Goal: Obtain resource: Obtain resource

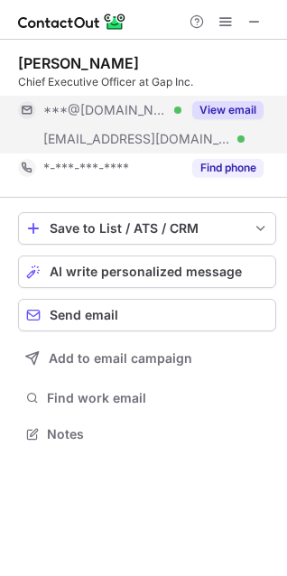
scroll to position [420, 287]
click at [219, 102] on button "View email" at bounding box center [227, 110] width 71 height 18
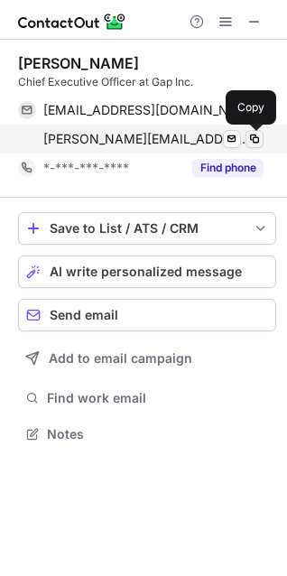
click at [259, 140] on span at bounding box center [254, 139] width 14 height 14
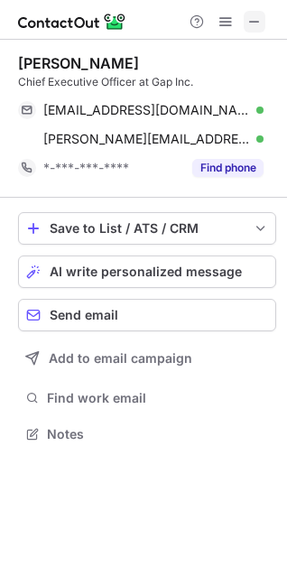
click at [261, 16] on span at bounding box center [254, 21] width 14 height 14
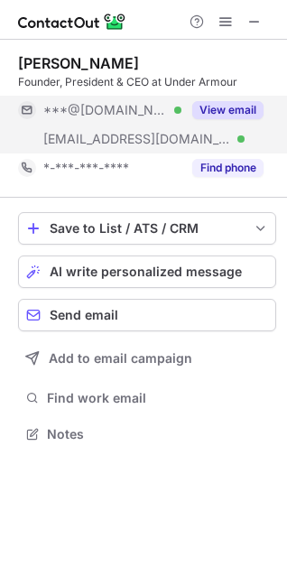
scroll to position [420, 287]
click at [223, 99] on div "View email" at bounding box center [222, 110] width 82 height 29
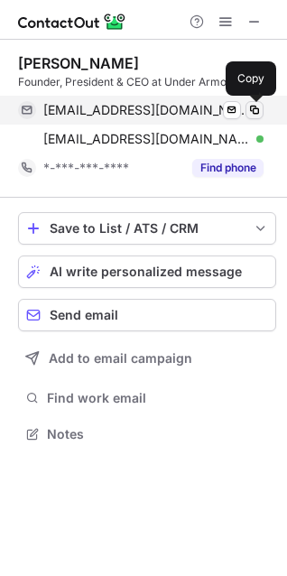
click at [256, 107] on span at bounding box center [254, 110] width 14 height 14
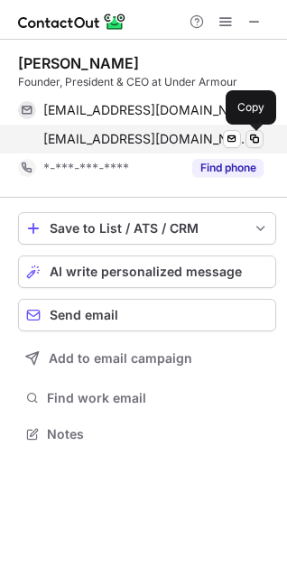
click at [250, 134] on span at bounding box center [254, 139] width 14 height 14
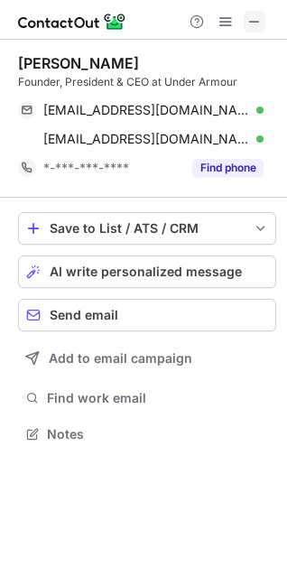
click at [253, 21] on span at bounding box center [254, 21] width 14 height 14
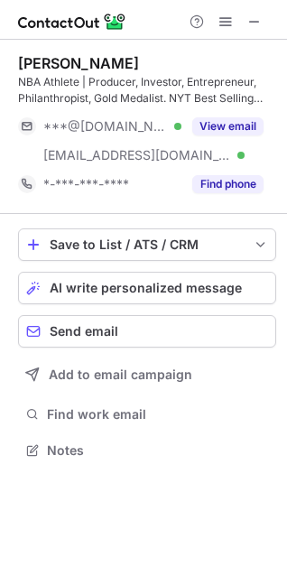
scroll to position [437, 287]
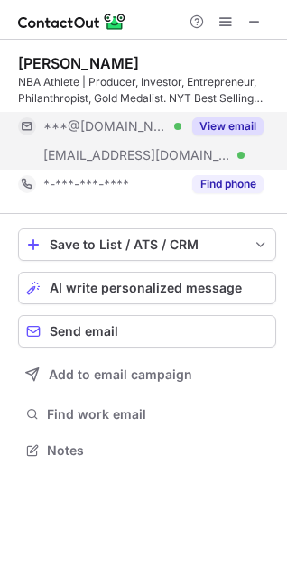
click at [235, 125] on button "View email" at bounding box center [227, 126] width 71 height 18
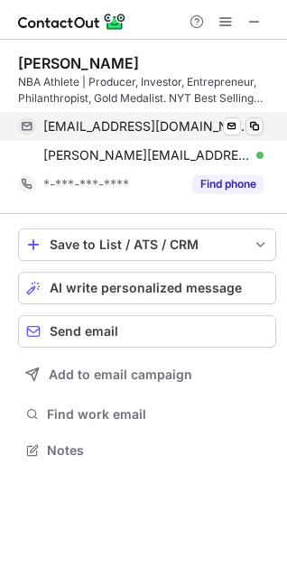
click at [259, 124] on span at bounding box center [254, 126] width 14 height 14
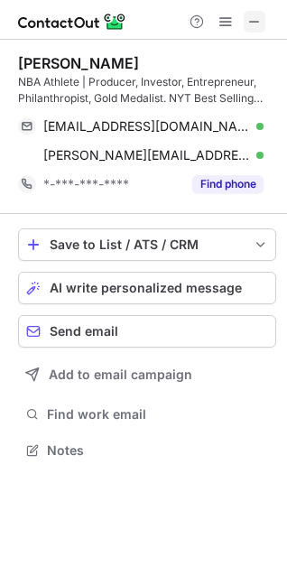
click at [256, 19] on span at bounding box center [254, 21] width 14 height 14
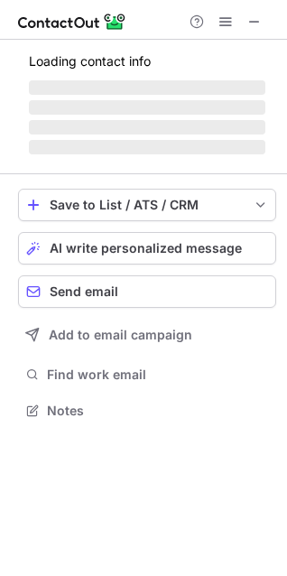
scroll to position [437, 287]
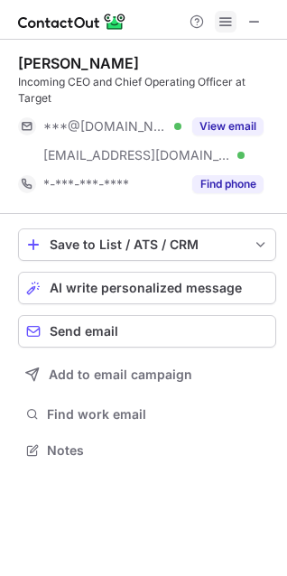
click at [223, 24] on span at bounding box center [225, 21] width 14 height 14
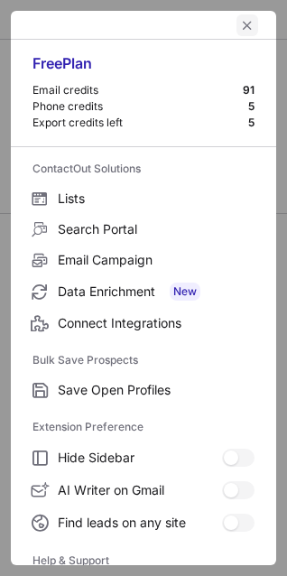
click at [240, 19] on span "left-button" at bounding box center [247, 25] width 14 height 14
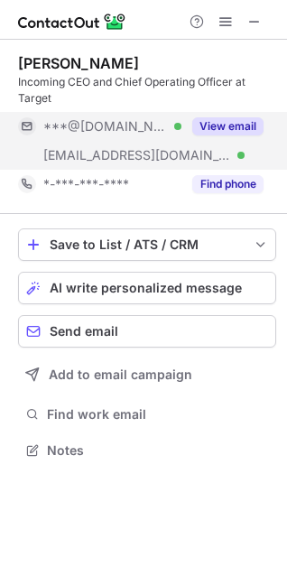
click at [234, 118] on button "View email" at bounding box center [227, 126] width 71 height 18
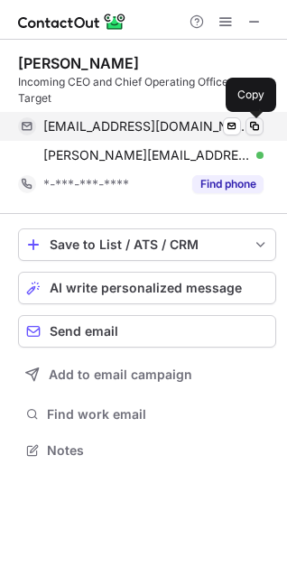
click at [255, 119] on span at bounding box center [254, 126] width 14 height 14
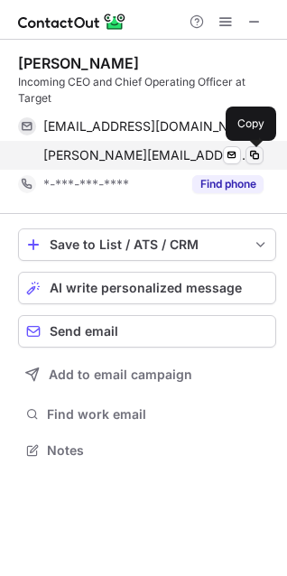
click at [253, 154] on span at bounding box center [254, 155] width 14 height 14
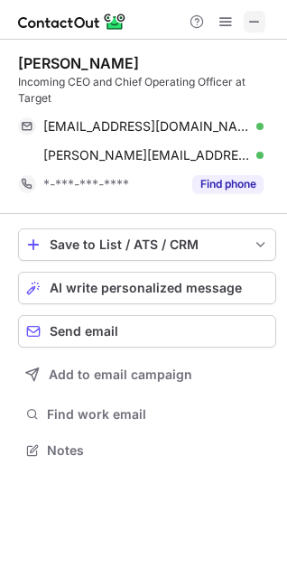
click at [251, 14] on span at bounding box center [254, 21] width 14 height 14
click at [217, 9] on div "Help & Support" at bounding box center [143, 20] width 287 height 40
click at [220, 19] on span at bounding box center [225, 21] width 14 height 14
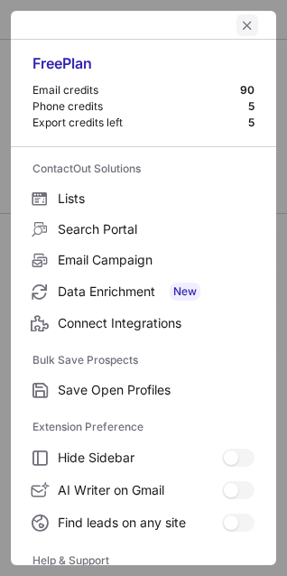
click at [240, 21] on span "left-button" at bounding box center [247, 25] width 14 height 14
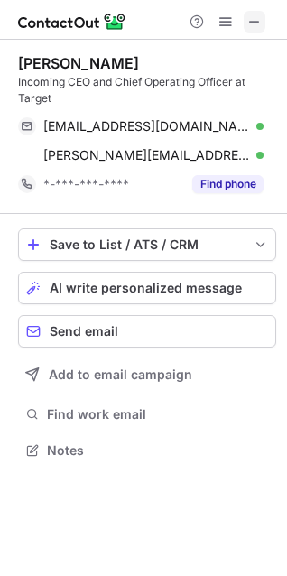
click at [252, 25] on span at bounding box center [254, 21] width 14 height 14
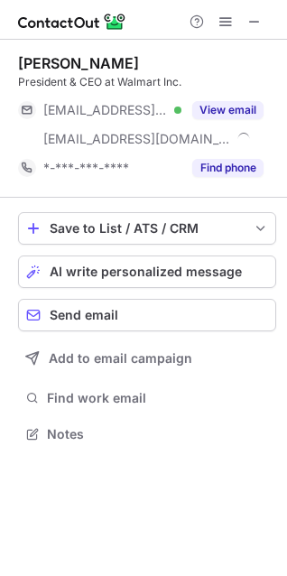
scroll to position [420, 287]
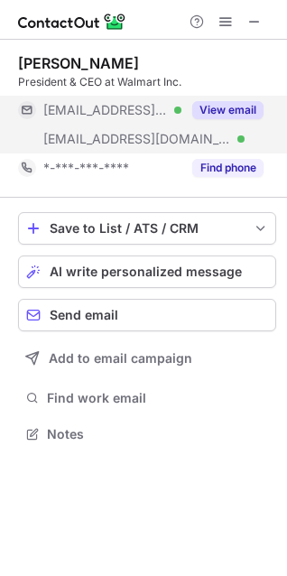
click at [218, 101] on button "View email" at bounding box center [227, 110] width 71 height 18
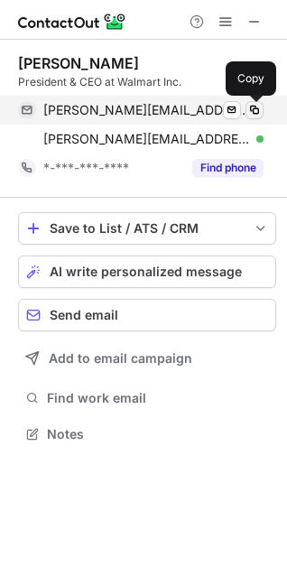
click at [254, 101] on button at bounding box center [254, 110] width 18 height 18
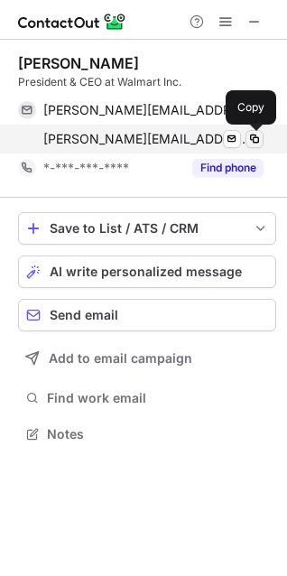
click at [255, 135] on span at bounding box center [254, 139] width 14 height 14
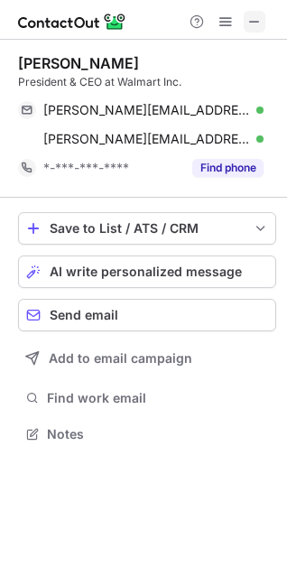
click at [255, 21] on span at bounding box center [254, 21] width 14 height 14
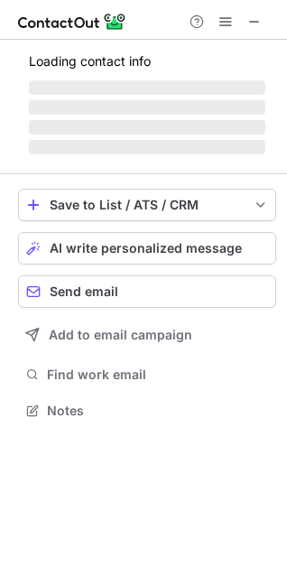
scroll to position [8, 8]
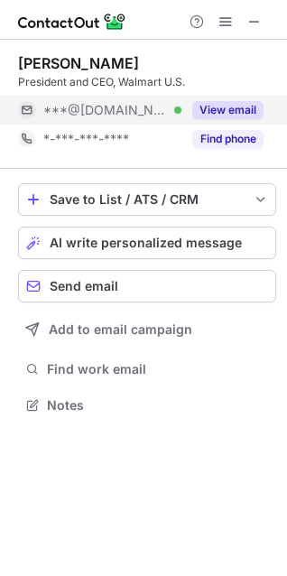
click at [230, 101] on button "View email" at bounding box center [227, 110] width 71 height 18
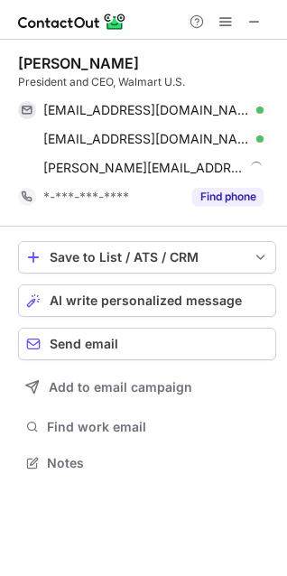
scroll to position [449, 287]
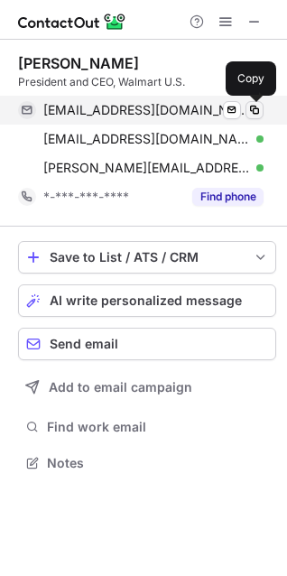
click at [248, 107] on span at bounding box center [254, 110] width 14 height 14
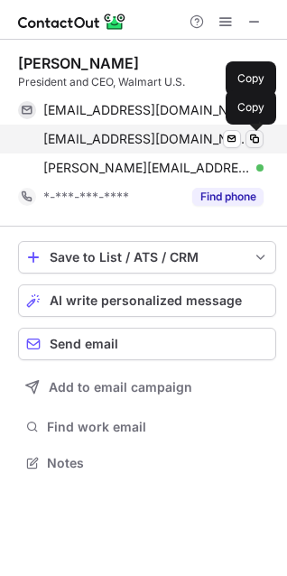
click at [258, 139] on span at bounding box center [254, 139] width 14 height 14
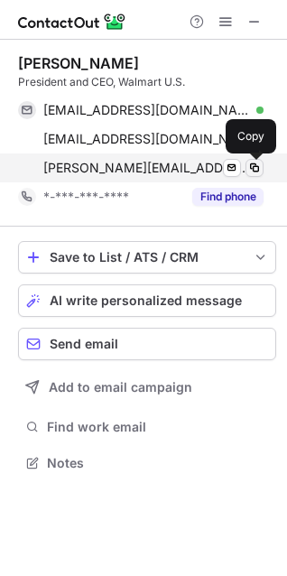
click at [252, 171] on span at bounding box center [254, 168] width 14 height 14
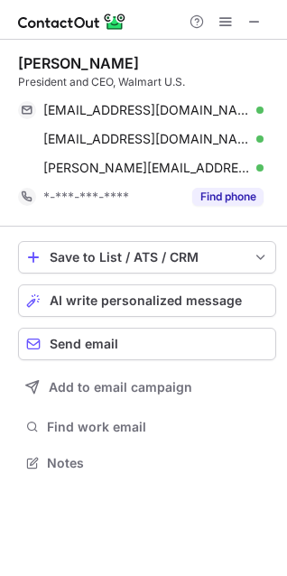
drag, startPoint x: 257, startPoint y: 23, endPoint x: 86, endPoint y: 53, distance: 174.1
click at [257, 23] on span at bounding box center [254, 21] width 14 height 14
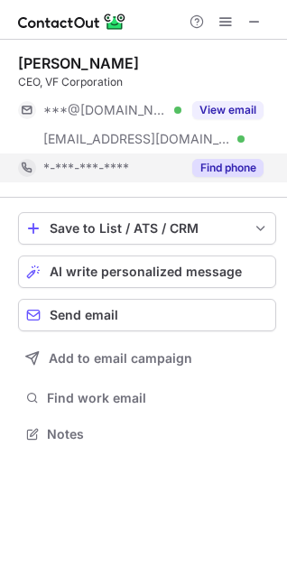
scroll to position [420, 287]
click at [226, 161] on button "Find phone" at bounding box center [227, 168] width 71 height 18
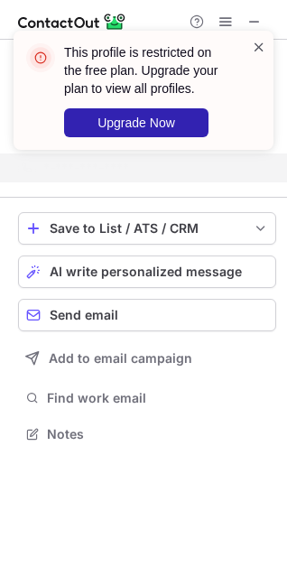
scroll to position [392, 287]
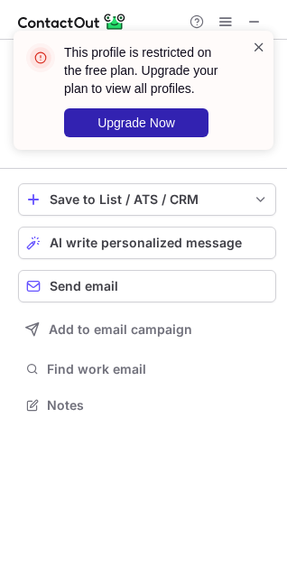
click at [259, 42] on span at bounding box center [259, 47] width 14 height 18
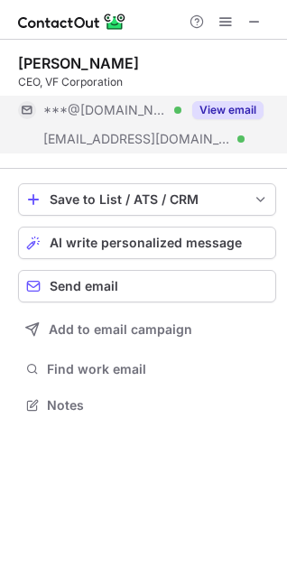
click at [236, 103] on button "View email" at bounding box center [227, 110] width 71 height 18
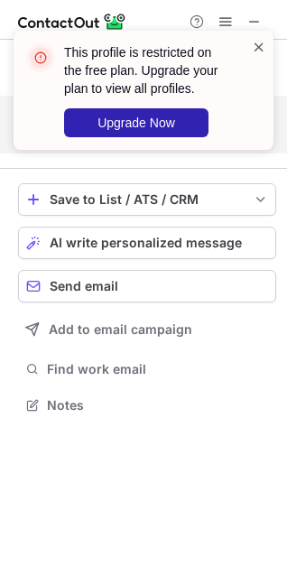
click at [256, 40] on span at bounding box center [259, 47] width 14 height 18
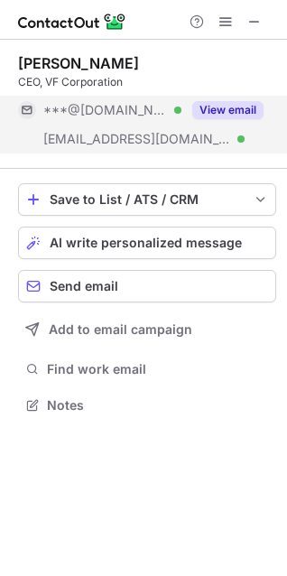
click at [229, 101] on button "View email" at bounding box center [227, 110] width 71 height 18
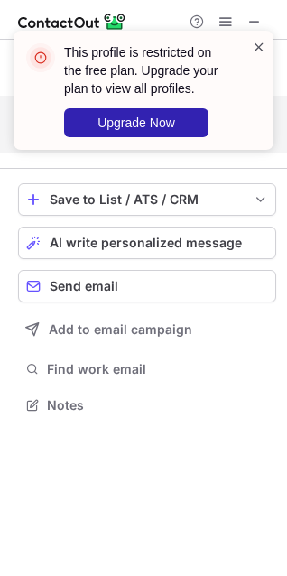
click at [253, 43] on span at bounding box center [259, 47] width 14 height 18
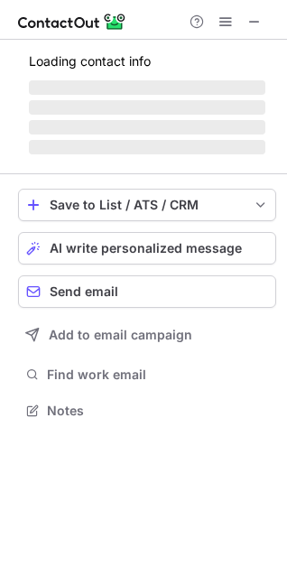
scroll to position [420, 287]
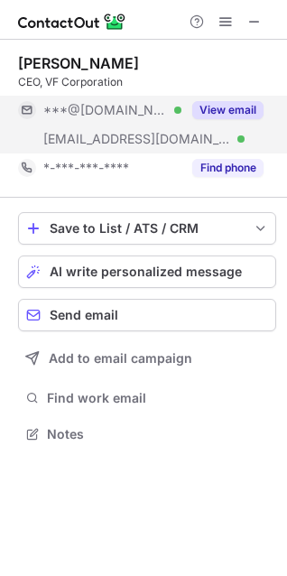
click at [222, 106] on button "View email" at bounding box center [227, 110] width 71 height 18
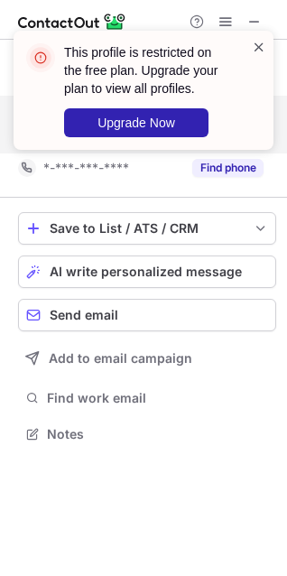
click at [257, 48] on span at bounding box center [259, 47] width 14 height 18
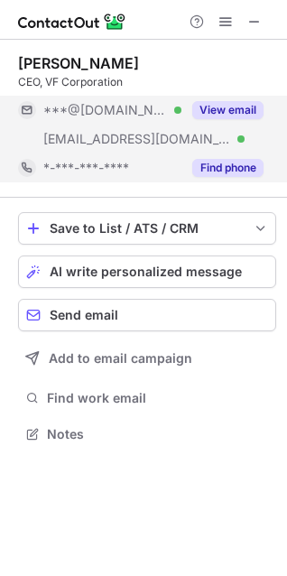
click at [217, 173] on button "Find phone" at bounding box center [227, 168] width 71 height 18
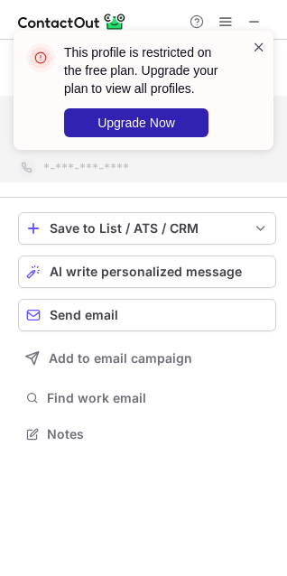
click at [261, 39] on span at bounding box center [259, 47] width 14 height 18
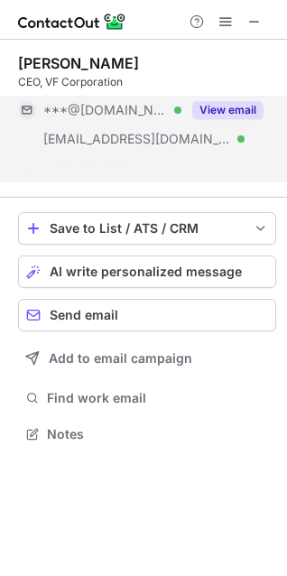
scroll to position [392, 287]
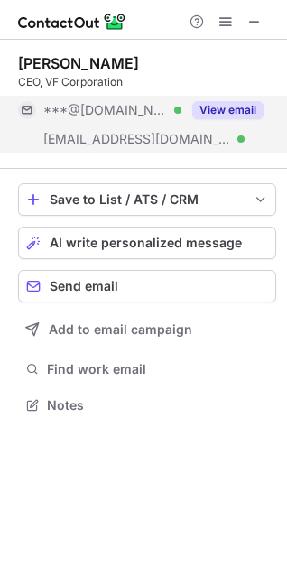
click at [244, 111] on button "View email" at bounding box center [227, 110] width 71 height 18
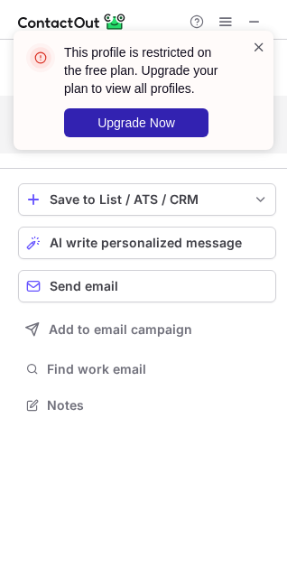
click at [256, 48] on span at bounding box center [259, 47] width 14 height 18
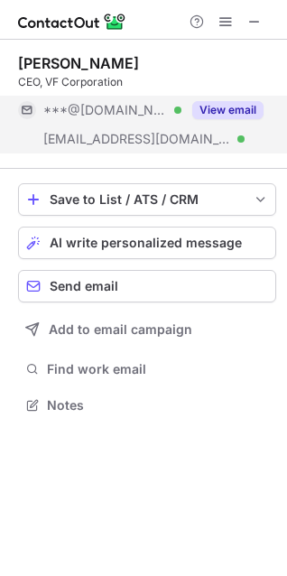
click at [249, 17] on div "This profile is restricted on the free plan. Upgrade your plan to view all prof…" at bounding box center [143, 98] width 289 height 170
click at [227, 23] on div "This profile is restricted on the free plan. Upgrade your plan to view all prof…" at bounding box center [143, 31] width 289 height 36
click at [224, 17] on span at bounding box center [225, 21] width 14 height 14
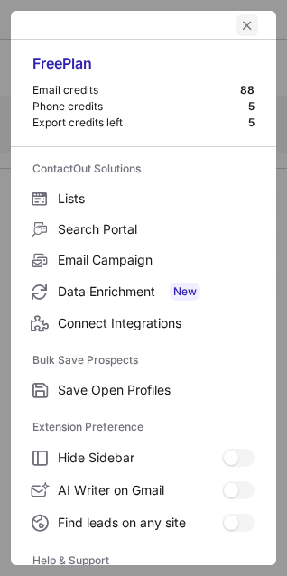
click at [240, 21] on span "left-button" at bounding box center [247, 25] width 14 height 14
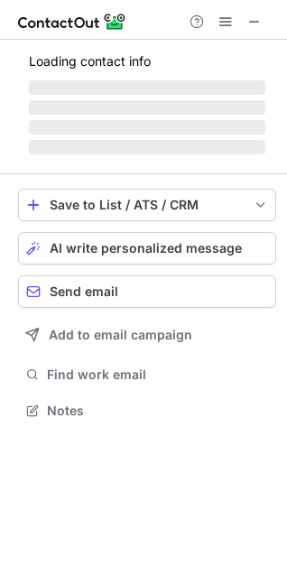
scroll to position [420, 287]
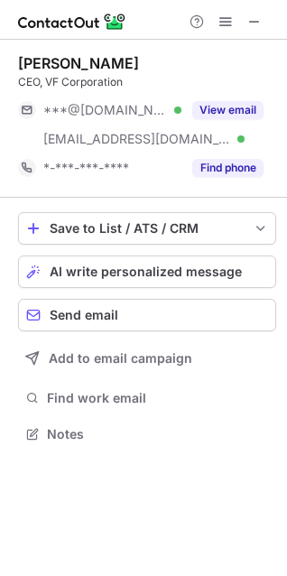
click at [266, 20] on div at bounding box center [225, 22] width 87 height 22
click at [263, 20] on button at bounding box center [255, 22] width 22 height 22
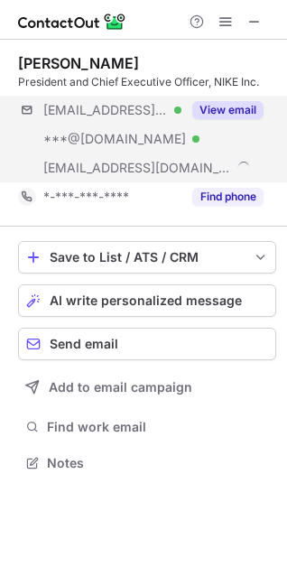
scroll to position [449, 287]
click at [219, 106] on button "View email" at bounding box center [227, 110] width 71 height 18
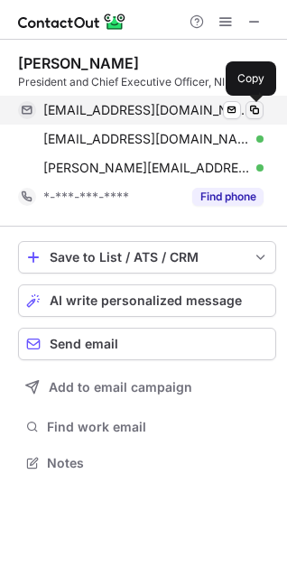
click at [251, 107] on span at bounding box center [254, 110] width 14 height 14
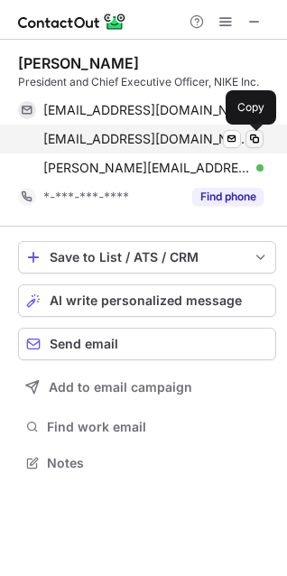
click at [250, 138] on span at bounding box center [254, 139] width 14 height 14
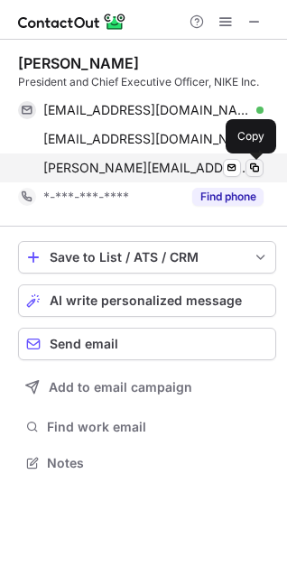
click at [257, 168] on span at bounding box center [254, 168] width 14 height 14
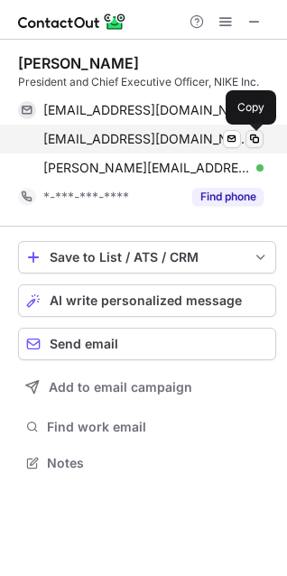
click at [256, 140] on span at bounding box center [254, 139] width 14 height 14
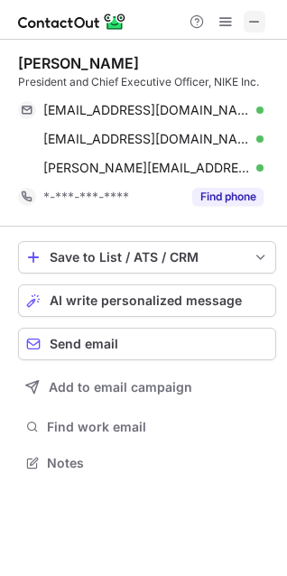
click at [260, 19] on span at bounding box center [254, 21] width 14 height 14
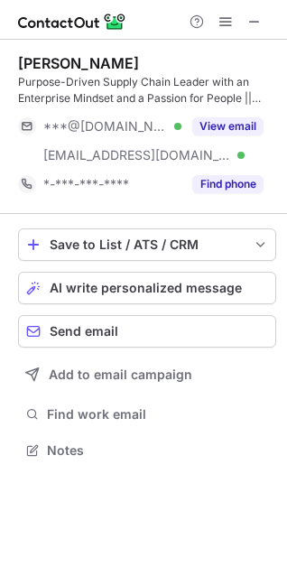
scroll to position [437, 287]
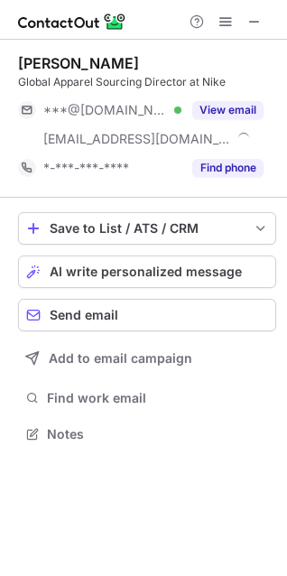
scroll to position [420, 287]
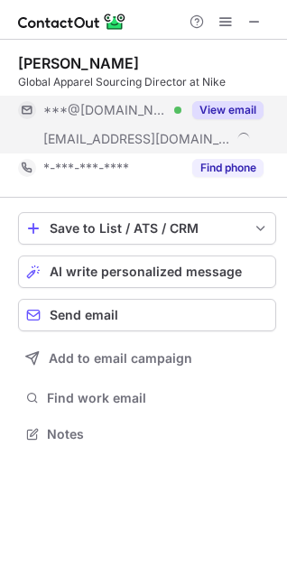
click at [220, 106] on button "View email" at bounding box center [227, 110] width 71 height 18
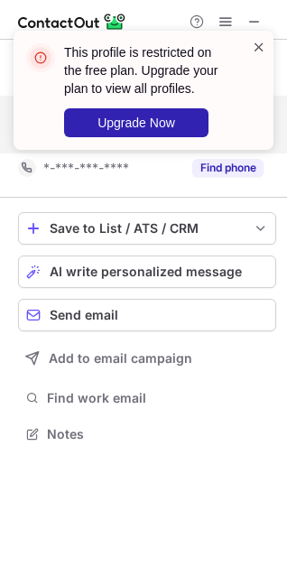
click at [259, 46] on span at bounding box center [259, 47] width 14 height 18
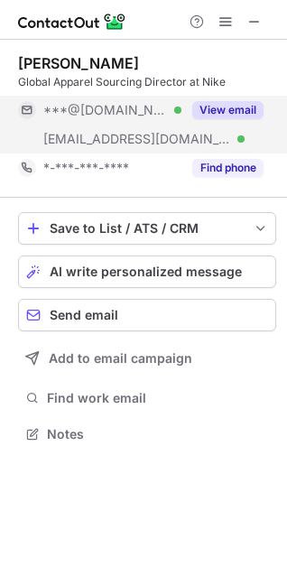
click at [200, 109] on button "View email" at bounding box center [227, 110] width 71 height 18
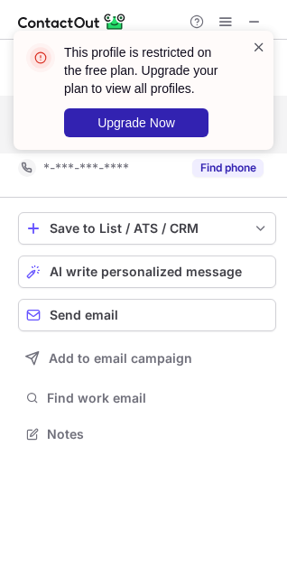
click at [256, 51] on span at bounding box center [259, 47] width 14 height 18
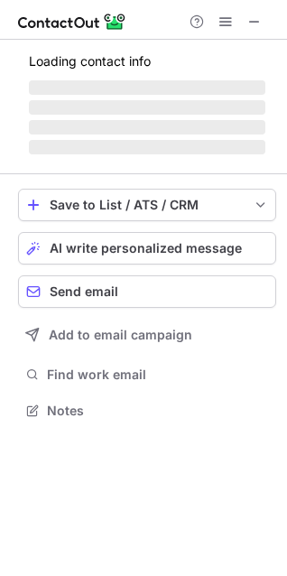
scroll to position [420, 287]
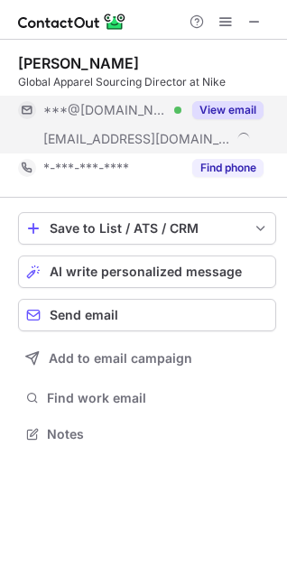
click at [221, 102] on button "View email" at bounding box center [227, 110] width 71 height 18
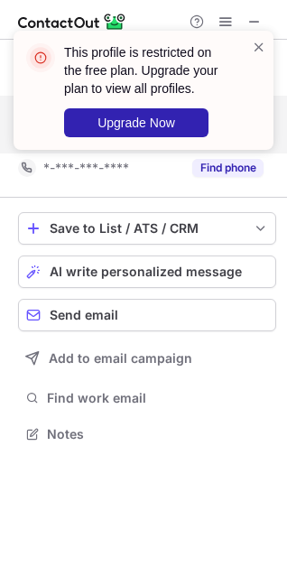
click at [256, 34] on div "This profile is restricted on the free plan. Upgrade your plan to view all prof…" at bounding box center [144, 90] width 260 height 119
click at [265, 42] on span at bounding box center [259, 47] width 14 height 18
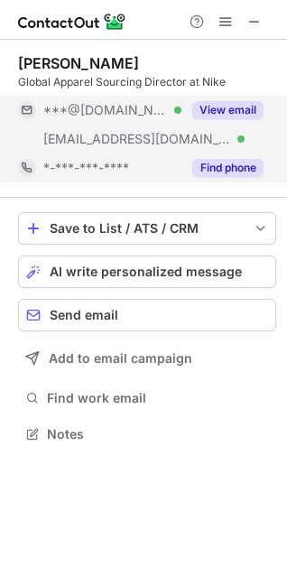
click at [213, 165] on button "Find phone" at bounding box center [227, 168] width 71 height 18
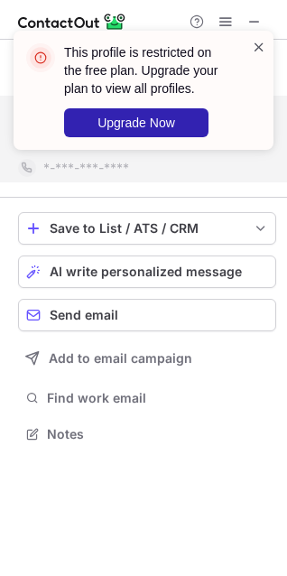
click at [258, 47] on span at bounding box center [259, 47] width 14 height 18
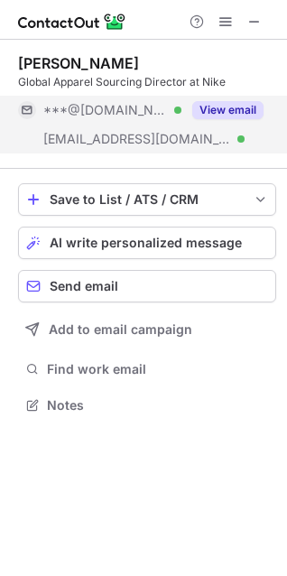
scroll to position [392, 287]
click at [201, 111] on button "View email" at bounding box center [227, 110] width 71 height 18
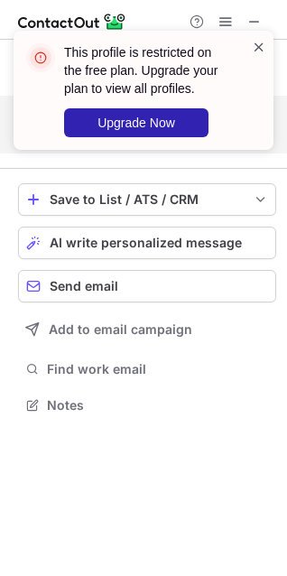
click at [259, 48] on span at bounding box center [259, 47] width 14 height 18
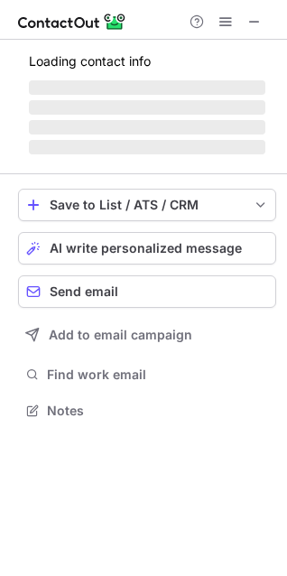
scroll to position [420, 287]
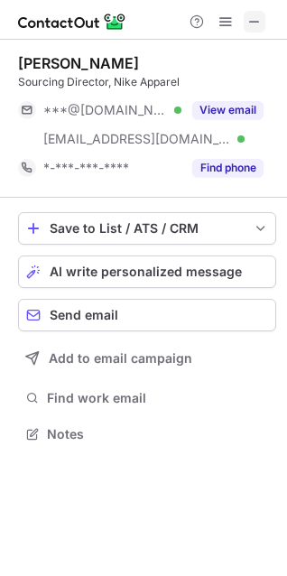
click at [248, 22] on span at bounding box center [254, 21] width 14 height 14
